Goal: Transaction & Acquisition: Purchase product/service

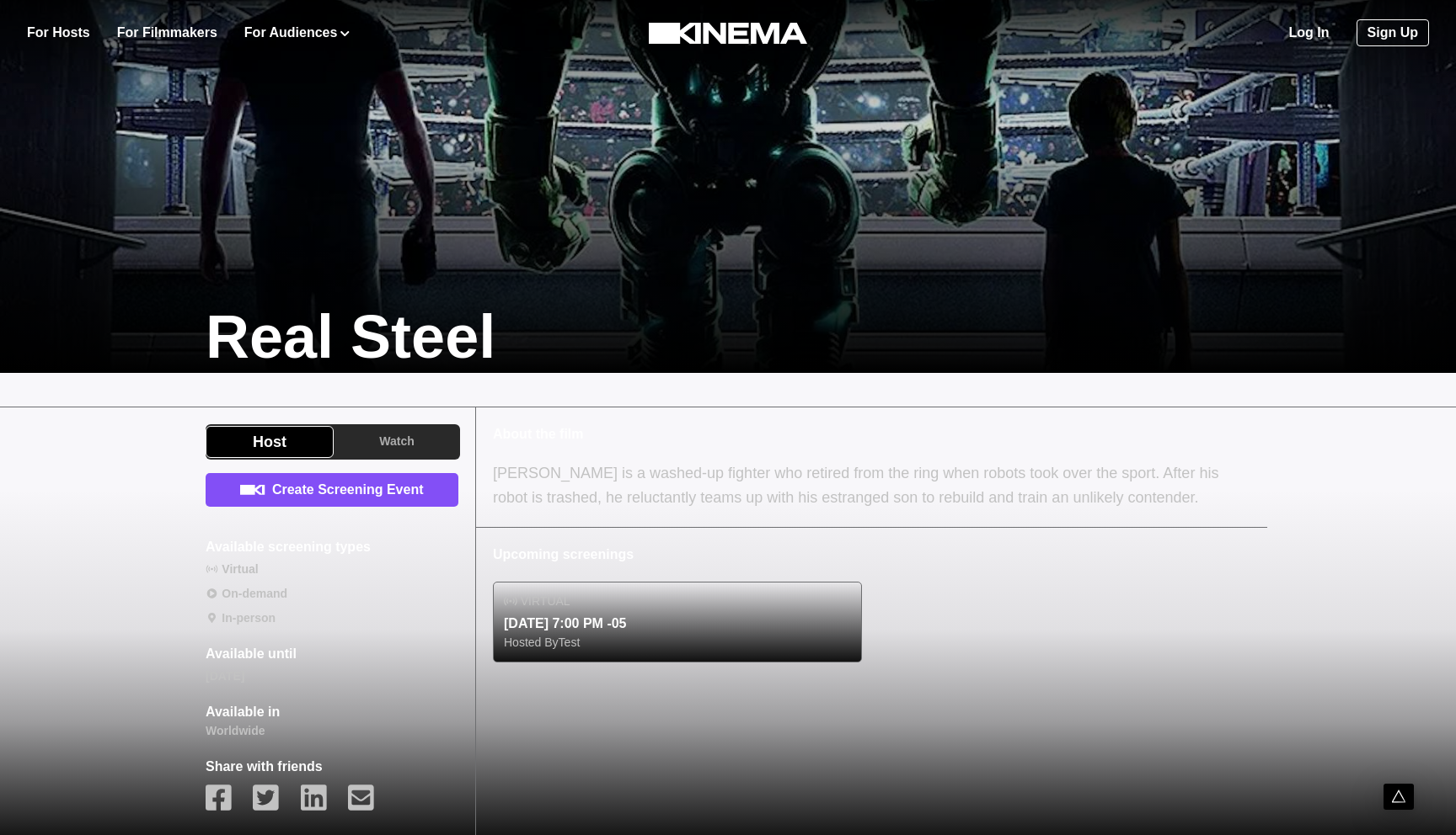
scroll to position [298, 0]
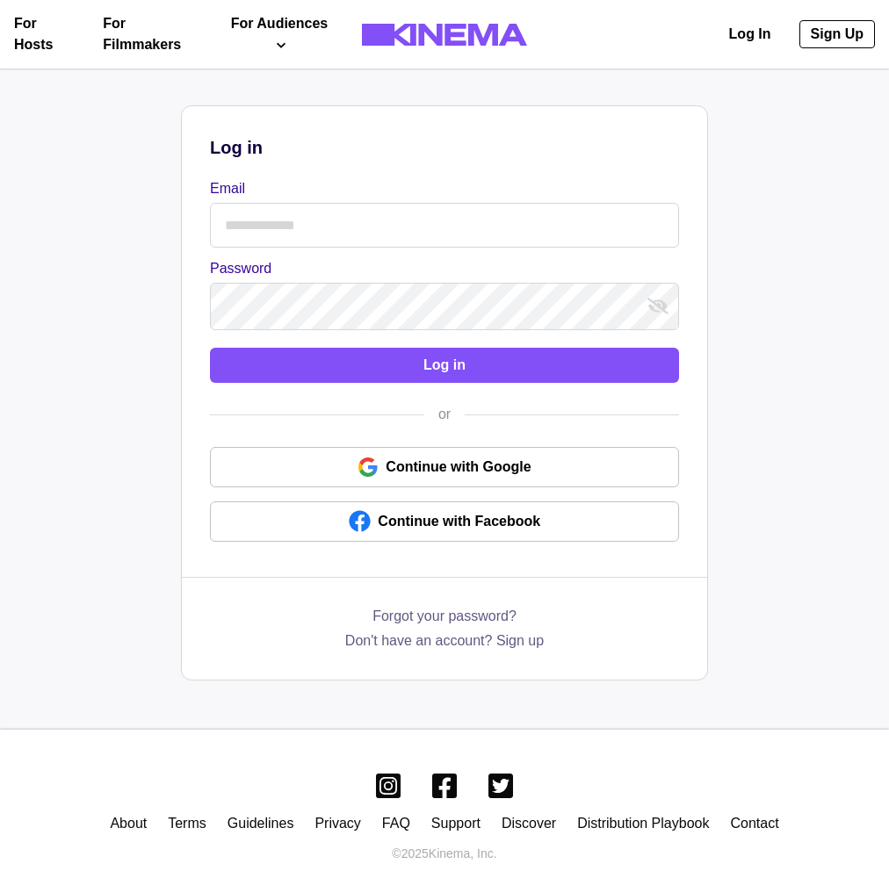
click at [364, 216] on input "Email" at bounding box center [444, 225] width 469 height 45
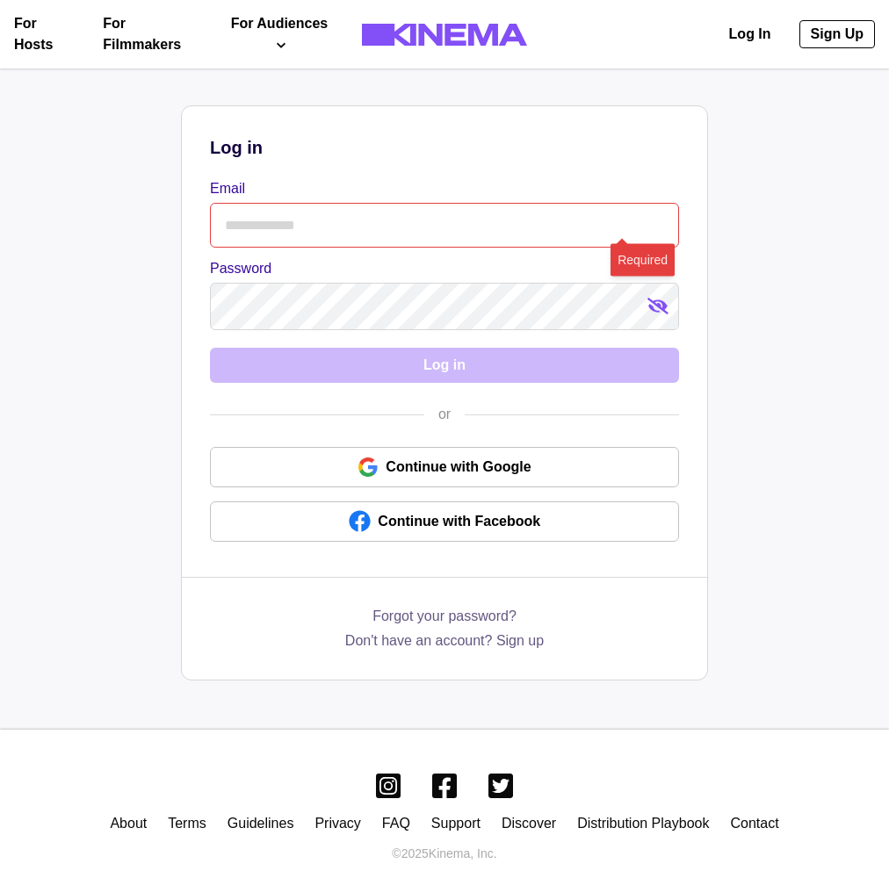
type input "**********"
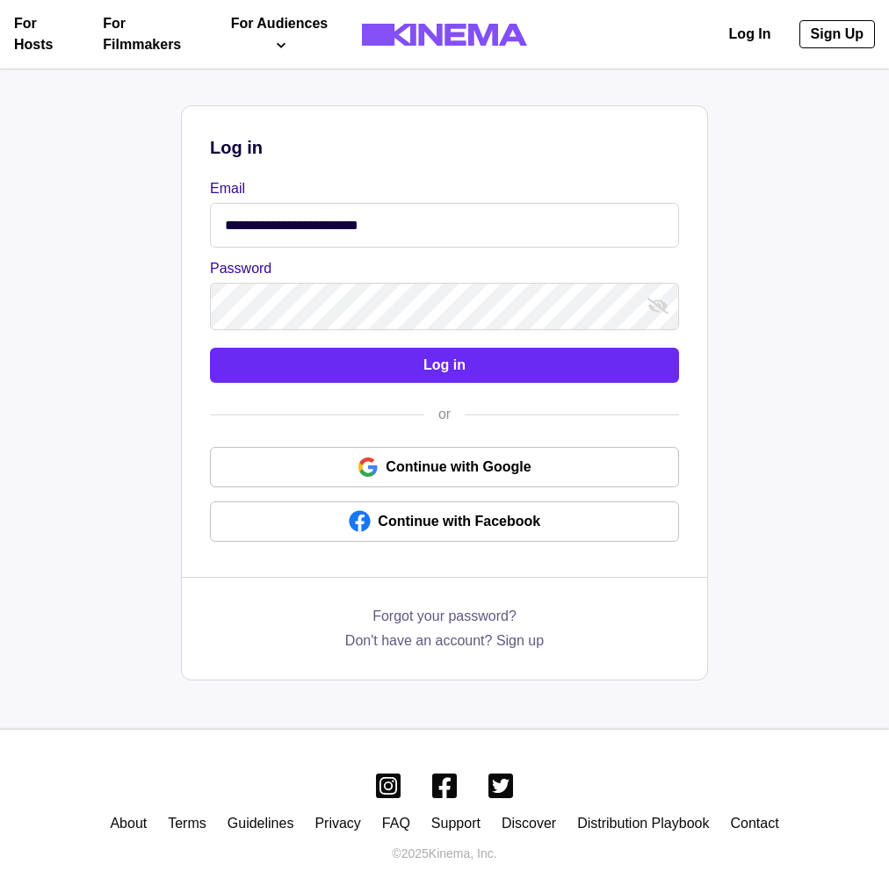
click at [537, 363] on button "Log in" at bounding box center [444, 365] width 469 height 35
